Goal: Transaction & Acquisition: Book appointment/travel/reservation

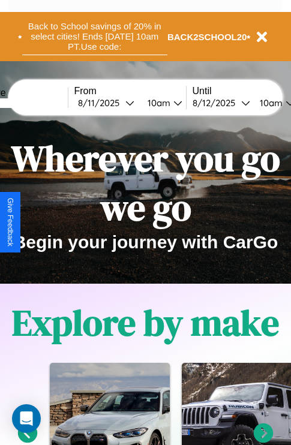
click at [94, 37] on button "Back to School savings of 20% in select cities! Ends 9/1 at 10am PT. Use code:" at bounding box center [94, 36] width 145 height 37
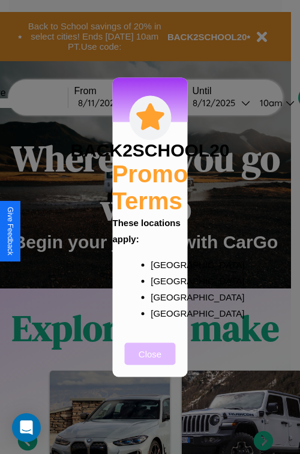
click at [150, 361] on button "Close" at bounding box center [150, 353] width 51 height 22
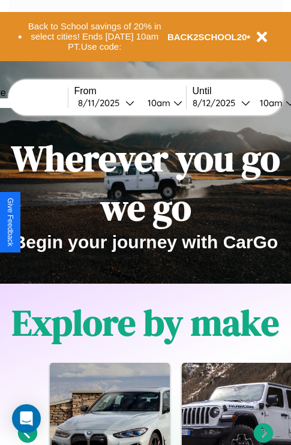
scroll to position [185, 0]
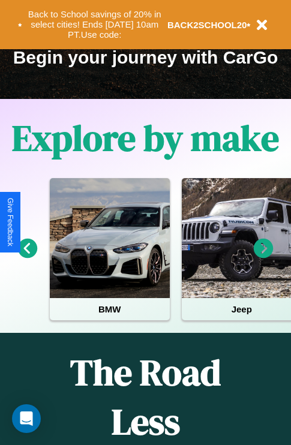
click at [263, 257] on icon at bounding box center [264, 249] width 20 height 20
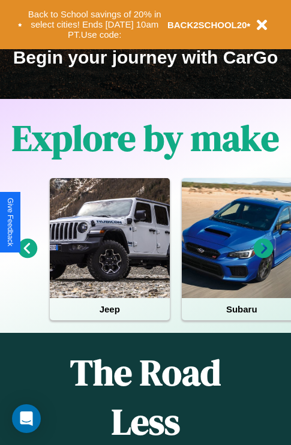
click at [263, 257] on icon at bounding box center [264, 249] width 20 height 20
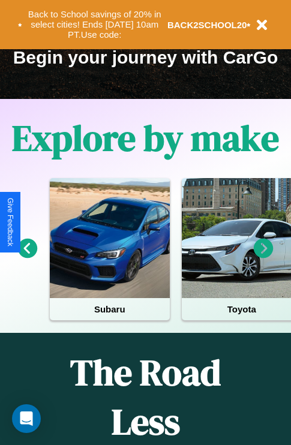
click at [263, 257] on icon at bounding box center [264, 249] width 20 height 20
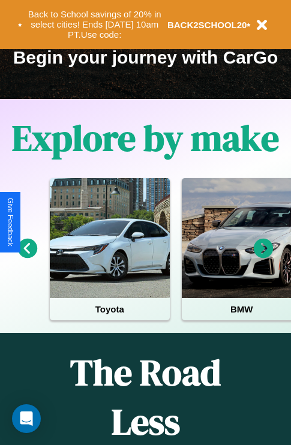
click at [263, 257] on icon at bounding box center [264, 249] width 20 height 20
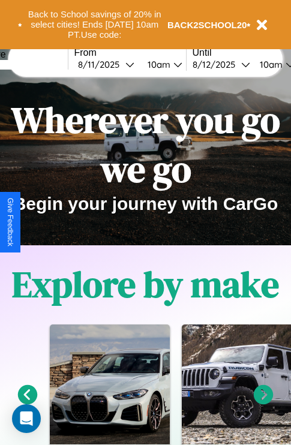
scroll to position [0, 0]
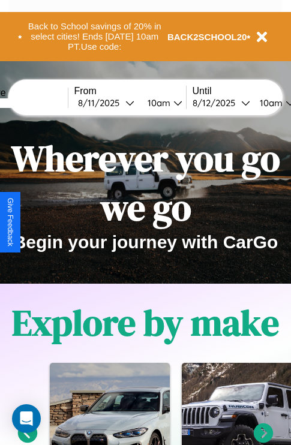
click at [41, 103] on input "text" at bounding box center [23, 103] width 90 height 10
type input "*******"
click at [120, 103] on div "8 / 11 / 2025" at bounding box center [101, 102] width 47 height 11
select select "*"
select select "****"
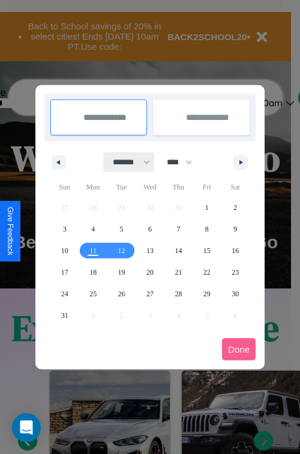
click at [126, 162] on select "******* ******** ***** ***** *** **** **** ****** ********* ******* ******** **…" at bounding box center [129, 162] width 51 height 20
select select "*"
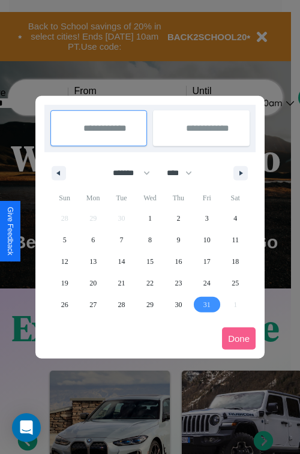
click at [206, 304] on span "31" at bounding box center [206, 305] width 7 height 22
type input "**********"
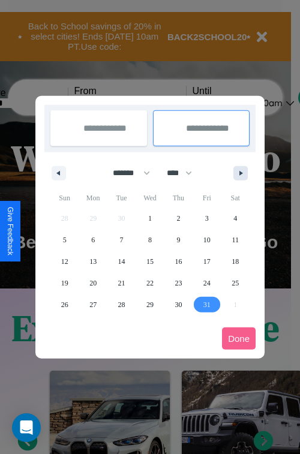
click at [240, 173] on icon "button" at bounding box center [243, 173] width 6 height 5
select select "**"
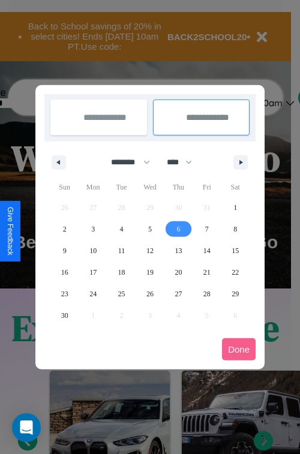
click at [178, 228] on span "6" at bounding box center [178, 229] width 4 height 22
type input "**********"
select select "*"
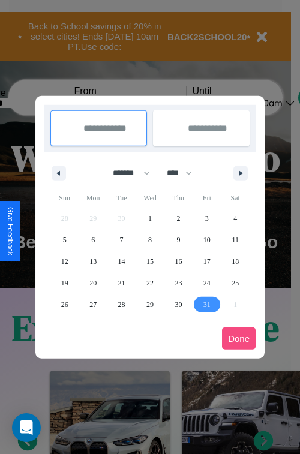
click at [239, 338] on button "Done" at bounding box center [239, 338] width 34 height 22
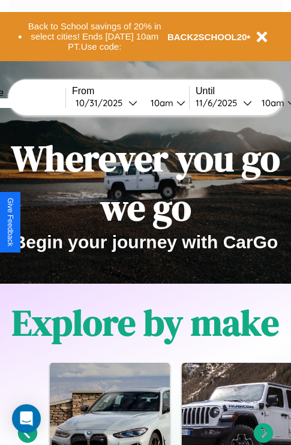
click at [175, 103] on div "10am" at bounding box center [160, 102] width 32 height 11
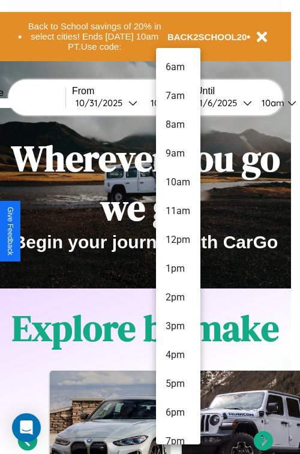
click at [177, 153] on li "9am" at bounding box center [178, 153] width 44 height 29
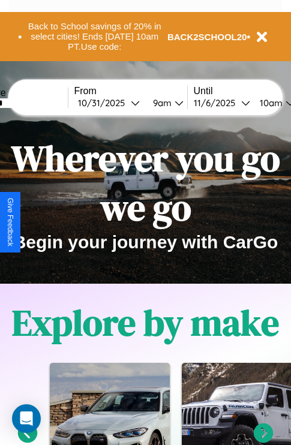
click at [284, 103] on div "10am" at bounding box center [270, 102] width 32 height 11
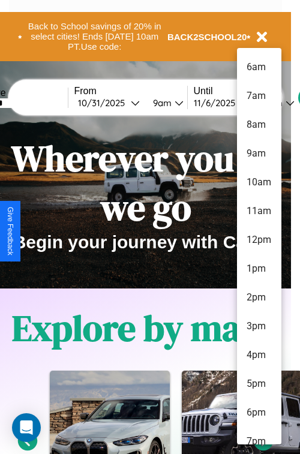
click at [258, 182] on li "10am" at bounding box center [259, 182] width 44 height 29
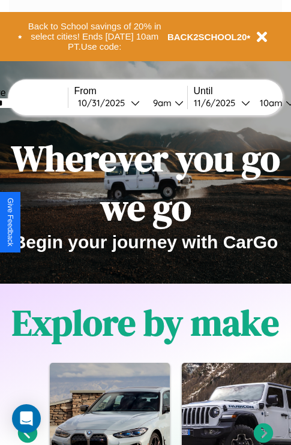
scroll to position [0, 44]
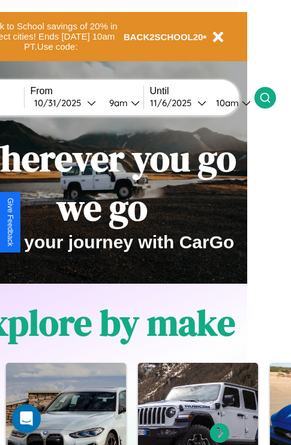
click at [271, 97] on icon at bounding box center [265, 98] width 12 height 12
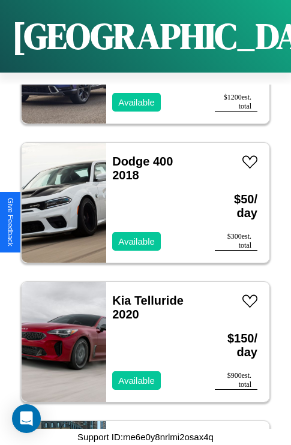
scroll to position [3522, 0]
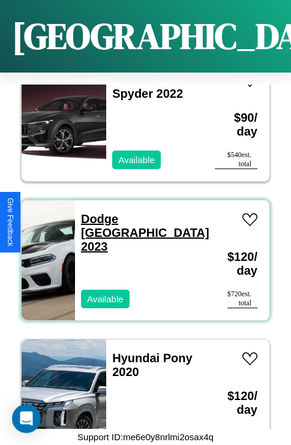
click at [127, 212] on link "Dodge Durango 2023" at bounding box center [145, 232] width 128 height 41
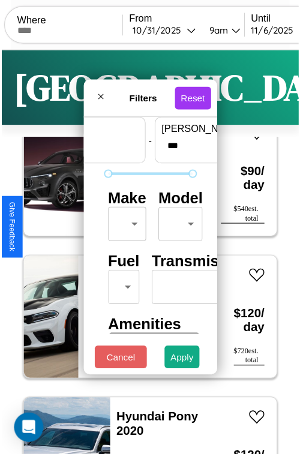
scroll to position [35, 0]
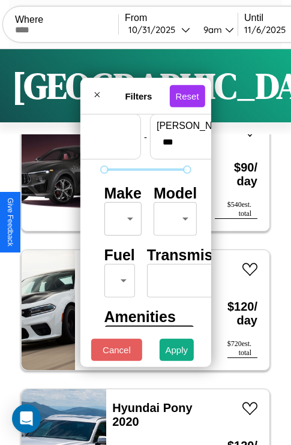
click at [120, 216] on body "CarGo Where From 10 / 31 / 2025 9am Until 11 / 6 / 2025 10am Become a Host Logi…" at bounding box center [145, 247] width 291 height 495
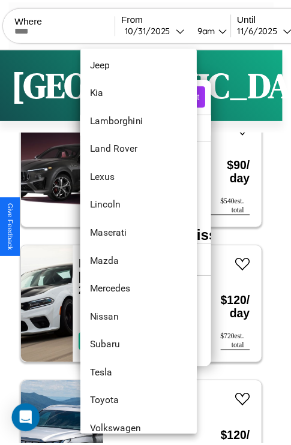
scroll to position [649, 0]
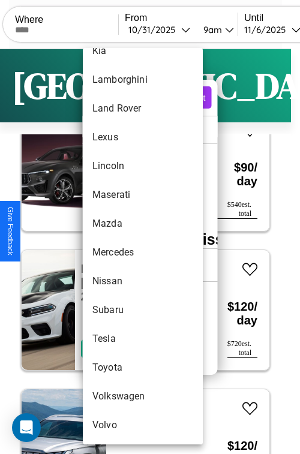
click at [120, 281] on li "Nissan" at bounding box center [143, 281] width 120 height 29
type input "******"
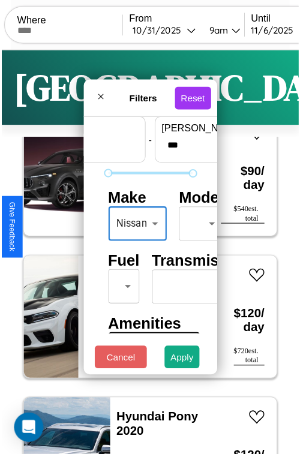
scroll to position [35, 11]
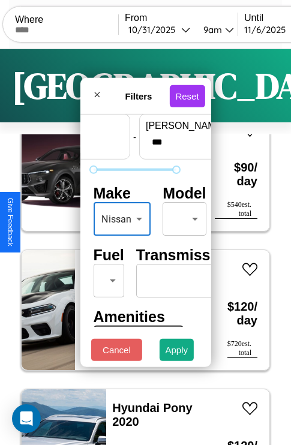
click at [182, 216] on body "CarGo Where From 10 / 31 / 2025 9am Until 11 / 6 / 2025 10am Become a Host Logi…" at bounding box center [145, 247] width 291 height 495
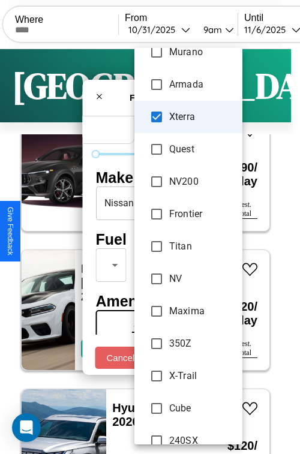
scroll to position [370, 0]
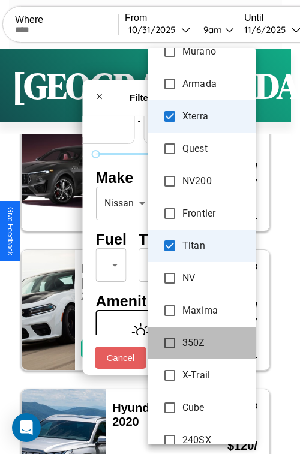
click at [181, 357] on li "350Z" at bounding box center [201, 343] width 108 height 32
type input "**********"
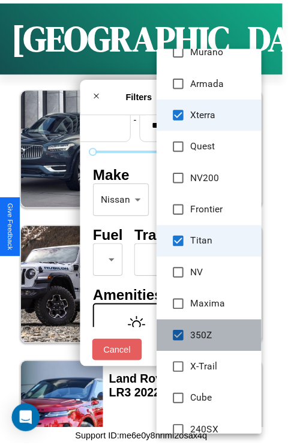
scroll to position [1575, 0]
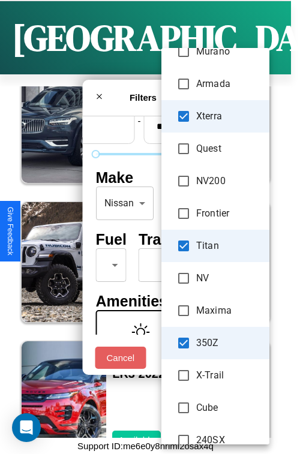
click at [122, 221] on div at bounding box center [150, 227] width 300 height 454
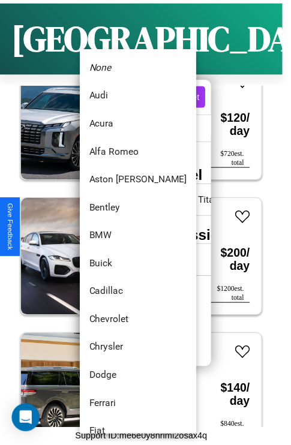
scroll to position [649, 0]
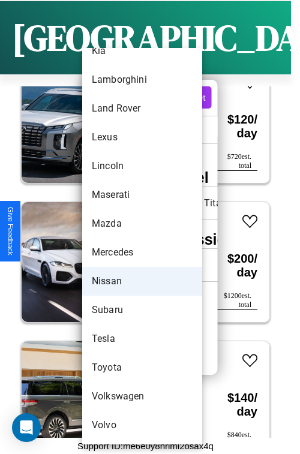
click at [128, 221] on li "Mazda" at bounding box center [142, 223] width 120 height 29
type input "*****"
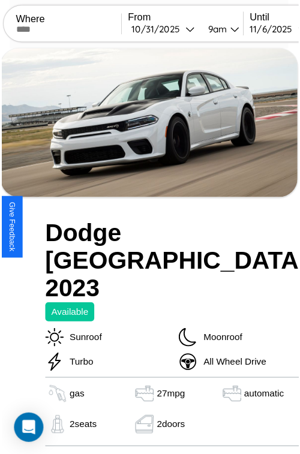
scroll to position [59, 50]
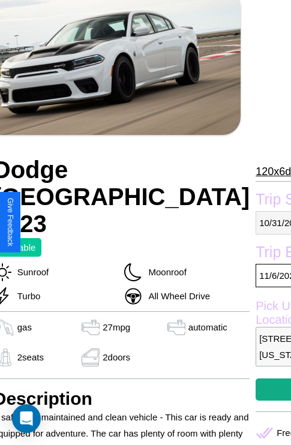
select select "*"
select select "****"
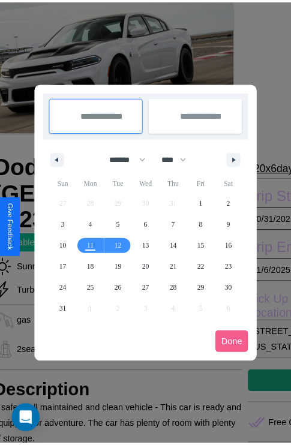
scroll to position [0, 50]
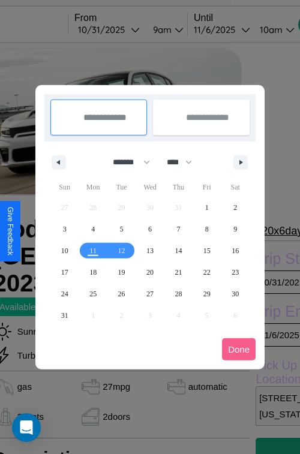
click at [125, 29] on div at bounding box center [150, 227] width 300 height 454
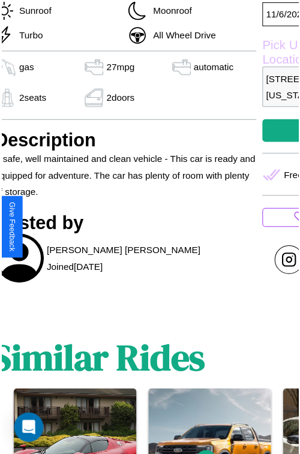
scroll to position [327, 50]
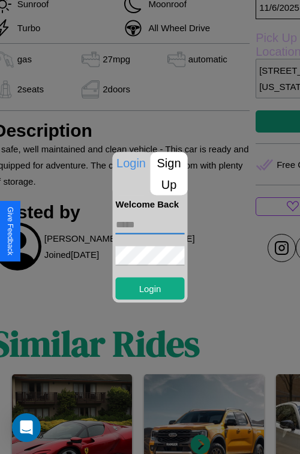
click at [150, 227] on input "text" at bounding box center [150, 224] width 69 height 19
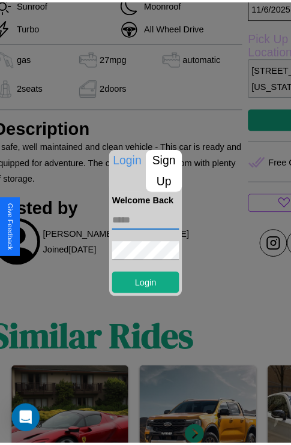
scroll to position [238, 50]
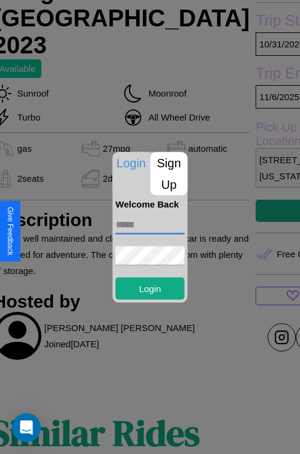
click at [222, 227] on div at bounding box center [150, 227] width 300 height 454
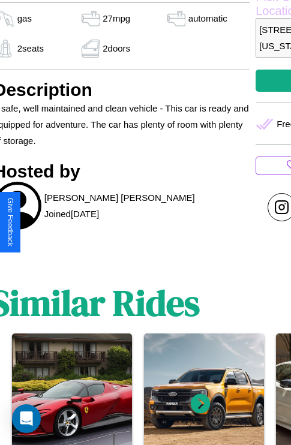
scroll to position [369, 50]
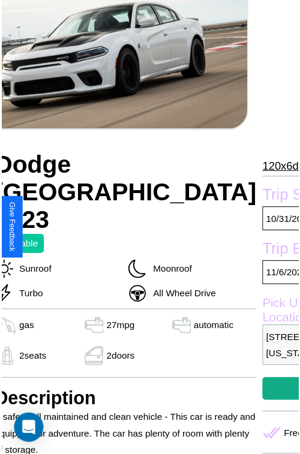
scroll to position [59, 50]
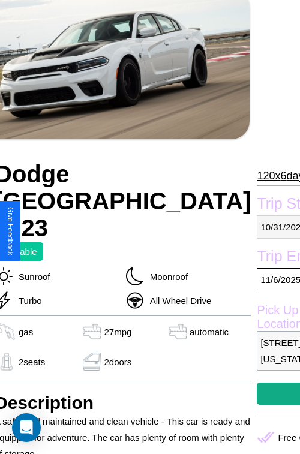
select select "*"
select select "****"
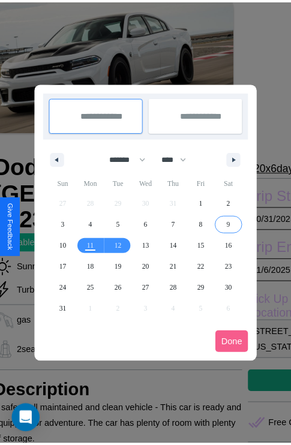
scroll to position [0, 50]
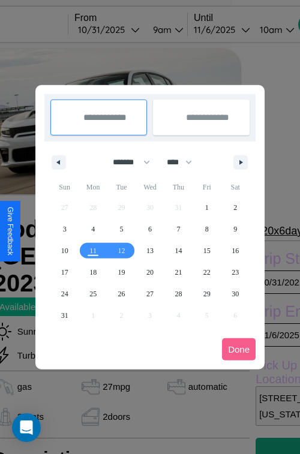
click at [125, 29] on div at bounding box center [150, 227] width 300 height 454
